Goal: Find specific page/section: Find specific page/section

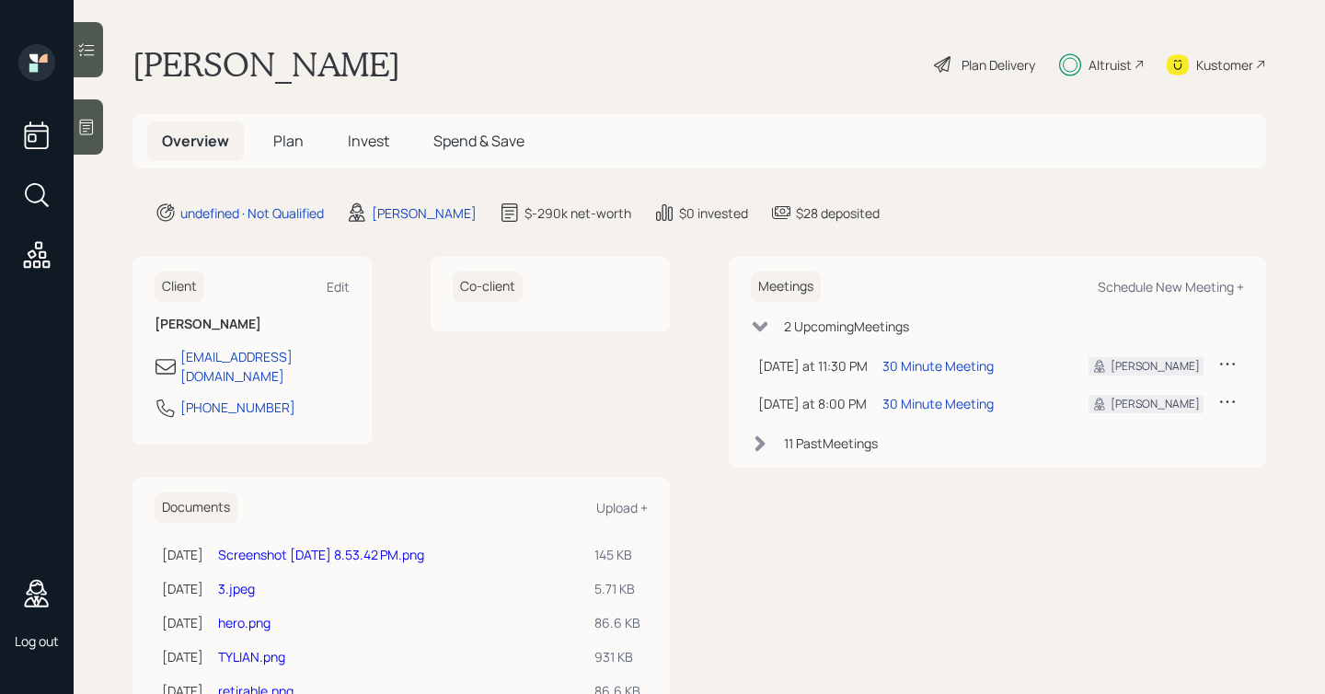
type input "e"
type input "gma"
